Goal: Navigation & Orientation: Find specific page/section

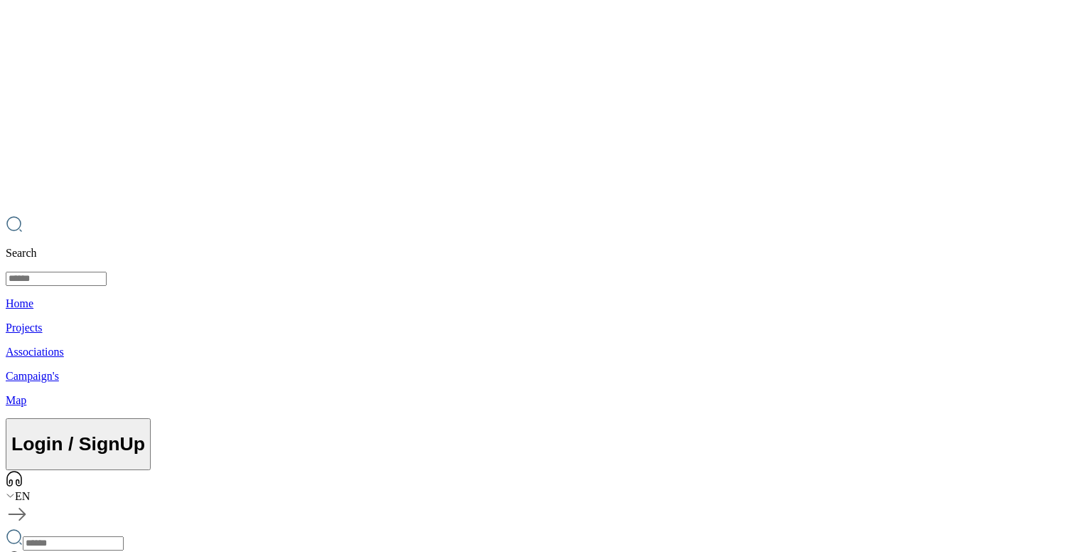
click at [1020, 490] on div "EN" at bounding box center [545, 496] width 1078 height 13
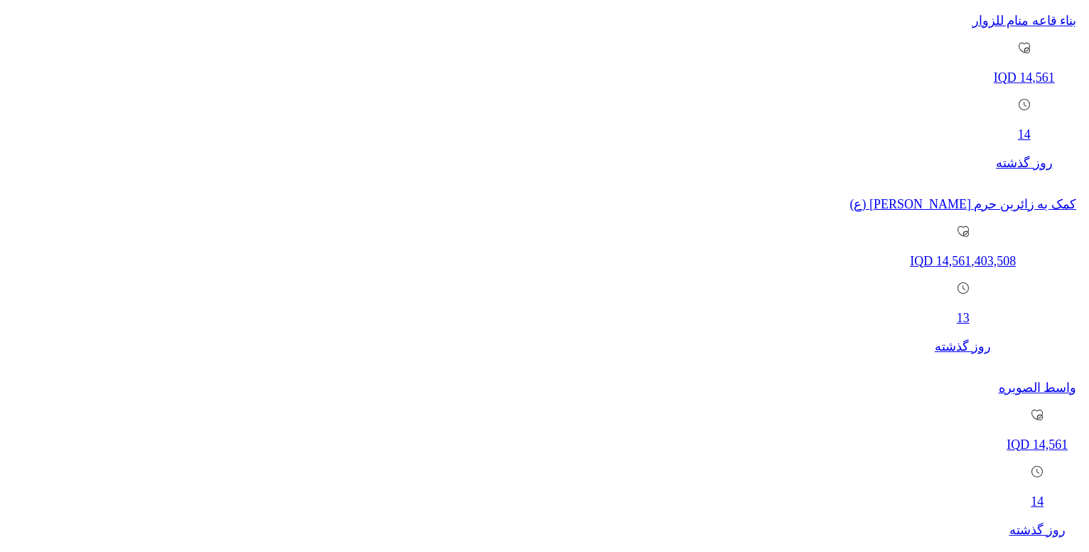
scroll to position [1066, 0]
